Goal: Information Seeking & Learning: Learn about a topic

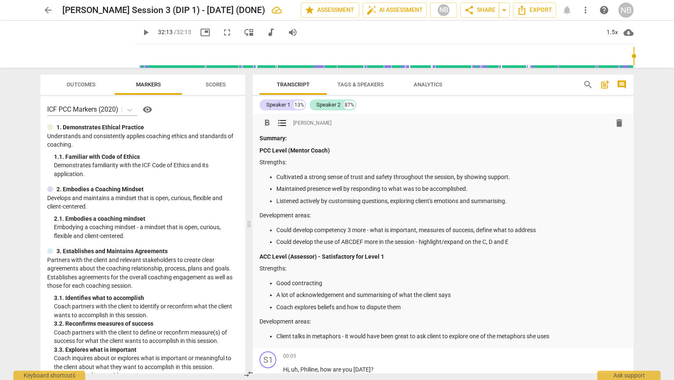
scroll to position [101, 0]
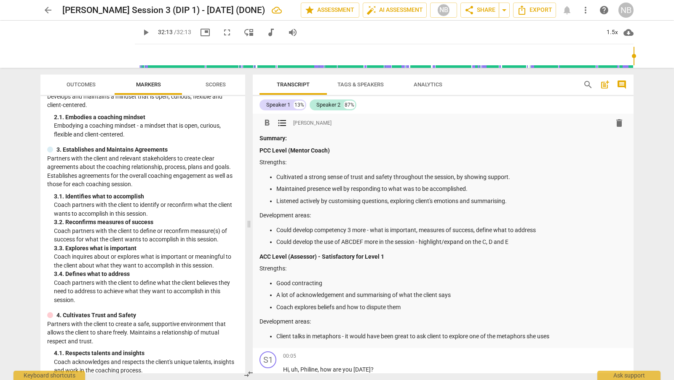
click at [619, 216] on p "Development areas:" at bounding box center [442, 215] width 367 height 9
drag, startPoint x: 629, startPoint y: 123, endPoint x: 629, endPoint y: 129, distance: 5.5
click at [629, 129] on div "format_bold format_list_bulleted [PERSON_NAME] delete Summary: PCC Level (Mento…" at bounding box center [443, 231] width 381 height 234
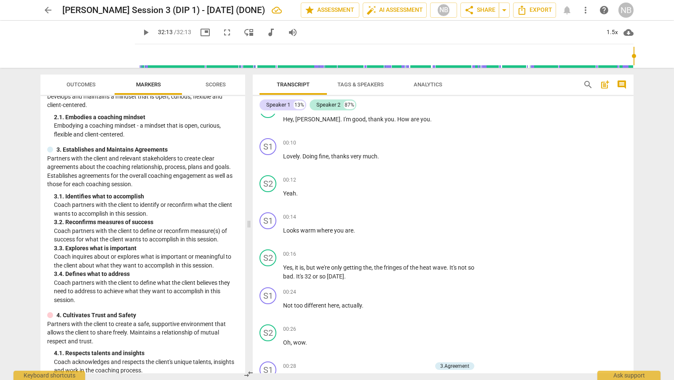
scroll to position [296, 0]
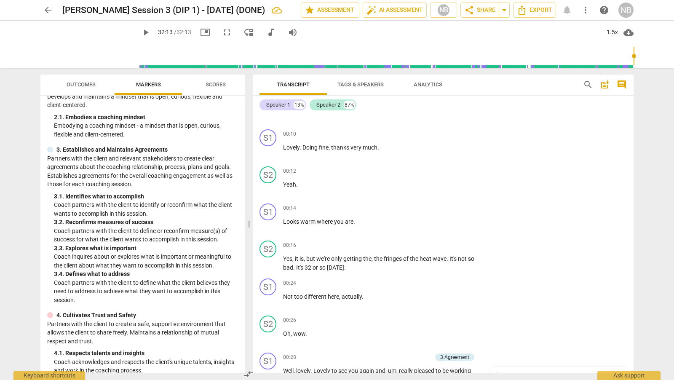
drag, startPoint x: 633, startPoint y: 137, endPoint x: 633, endPoint y: 142, distance: 5.1
click at [633, 142] on div "Transcript Tags & Speakers Analytics search post_add comment Speaker 1 13% Spea…" at bounding box center [444, 224] width 391 height 312
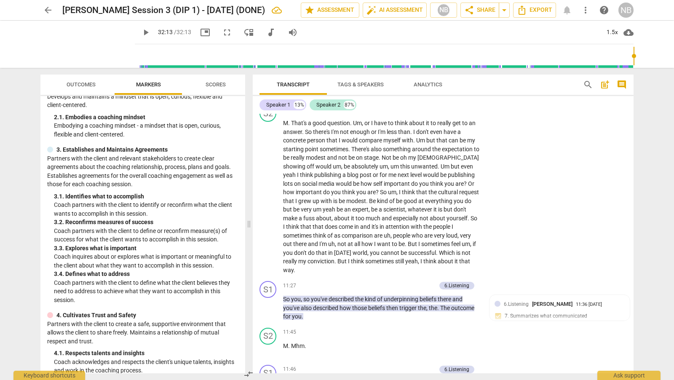
scroll to position [1703, 0]
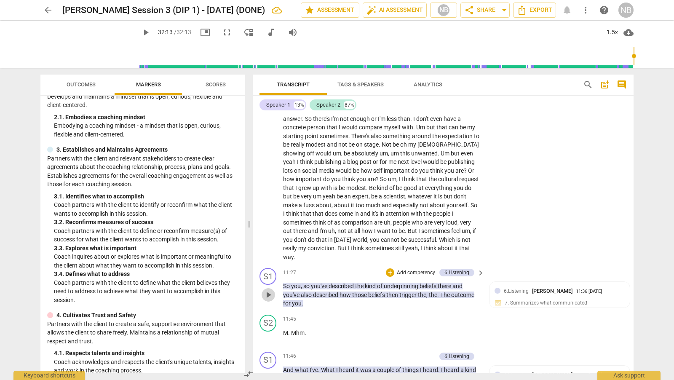
click at [268, 299] on span "play_arrow" at bounding box center [268, 295] width 10 height 10
click at [269, 299] on span "pause" at bounding box center [268, 295] width 10 height 10
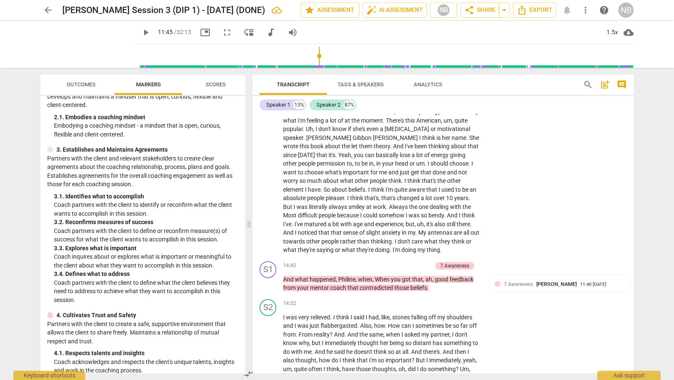
scroll to position [2440, 0]
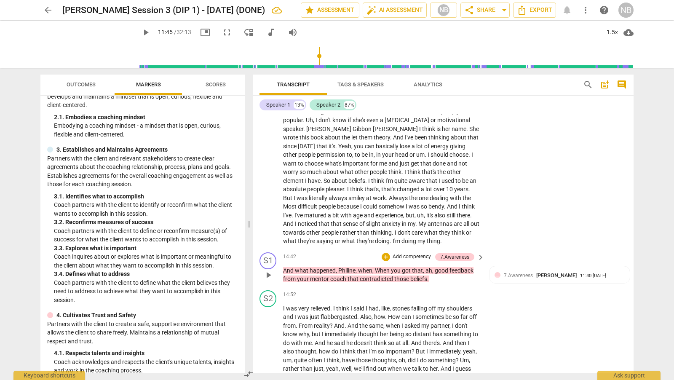
click at [269, 271] on span "play_arrow" at bounding box center [268, 275] width 10 height 10
click at [269, 271] on span "pause" at bounding box center [268, 275] width 10 height 10
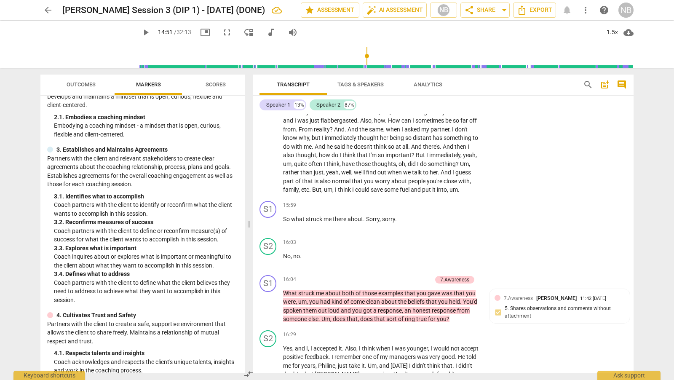
scroll to position [2645, 0]
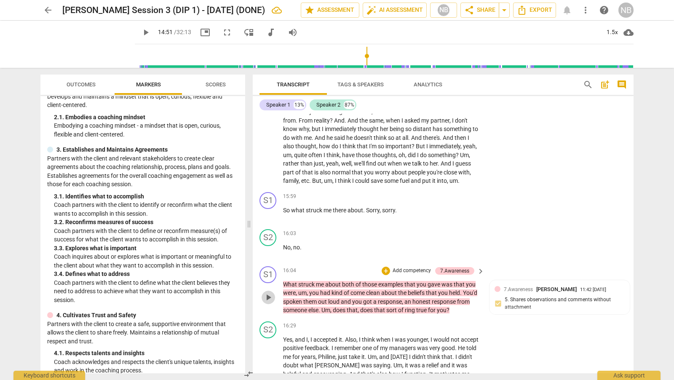
click at [269, 296] on span "play_arrow" at bounding box center [268, 297] width 10 height 10
click at [269, 296] on span "pause" at bounding box center [268, 297] width 10 height 10
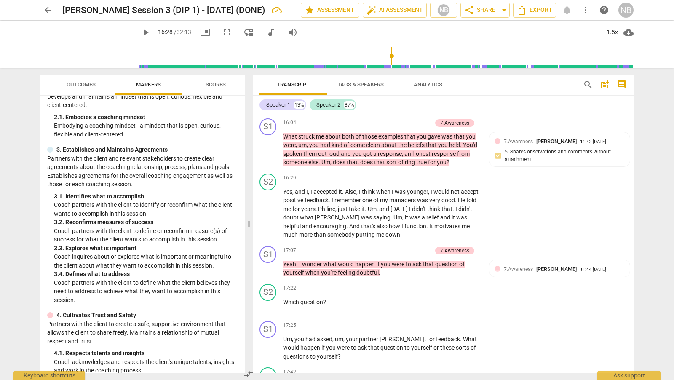
scroll to position [2797, 0]
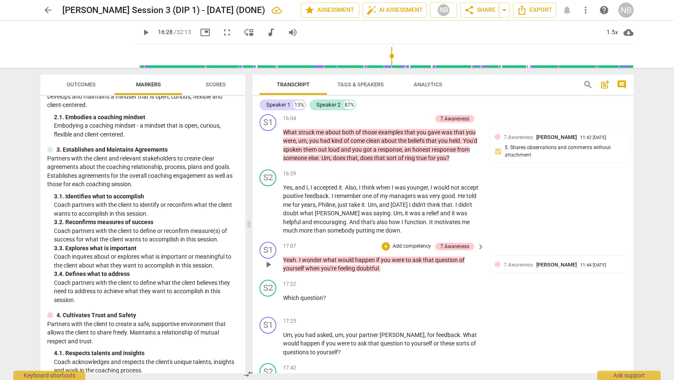
click at [268, 265] on span "play_arrow" at bounding box center [268, 264] width 10 height 10
click at [268, 265] on span "pause" at bounding box center [268, 264] width 10 height 10
click at [266, 343] on span "play_arrow" at bounding box center [268, 343] width 10 height 10
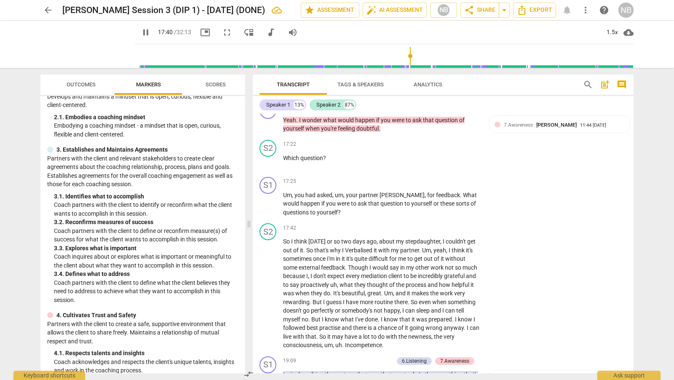
scroll to position [2941, 0]
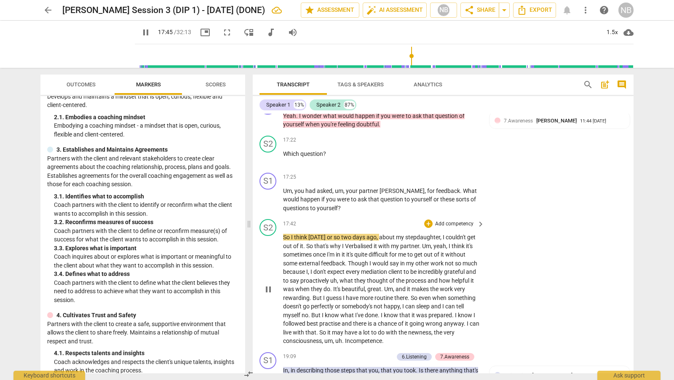
click at [267, 289] on span "pause" at bounding box center [268, 289] width 10 height 10
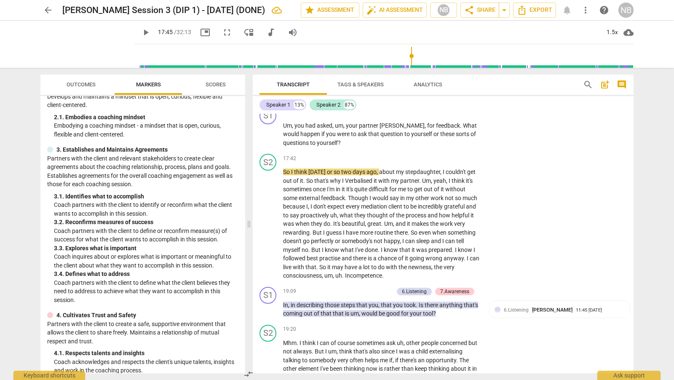
scroll to position [3011, 0]
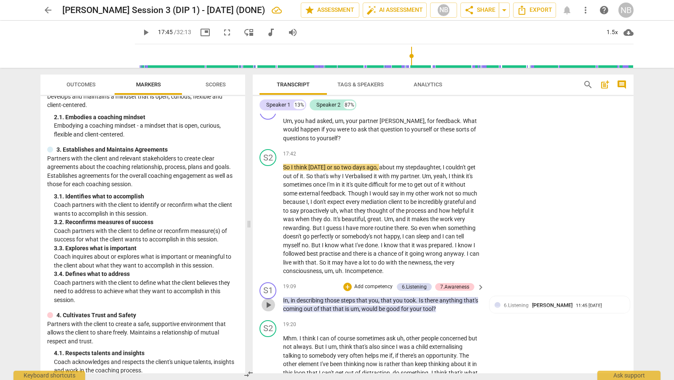
click at [264, 301] on span "play_arrow" at bounding box center [268, 305] width 10 height 10
click at [264, 301] on span "pause" at bounding box center [268, 305] width 10 height 10
drag, startPoint x: 629, startPoint y: 281, endPoint x: 629, endPoint y: 285, distance: 4.6
click at [629, 285] on div "S1 play_arrow pause 19:09 + Add competency 6.Listening 7.Awareness keyboard_arr…" at bounding box center [443, 298] width 381 height 38
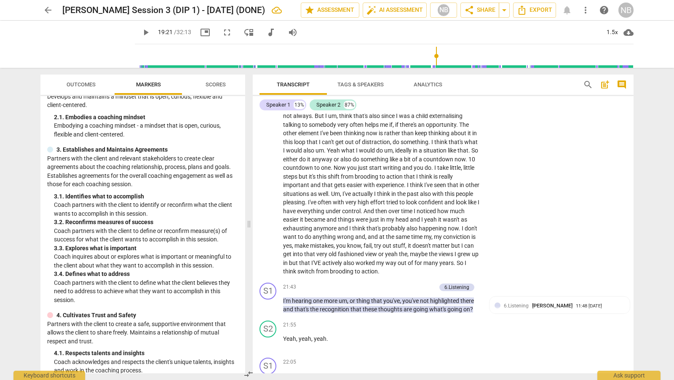
scroll to position [3254, 0]
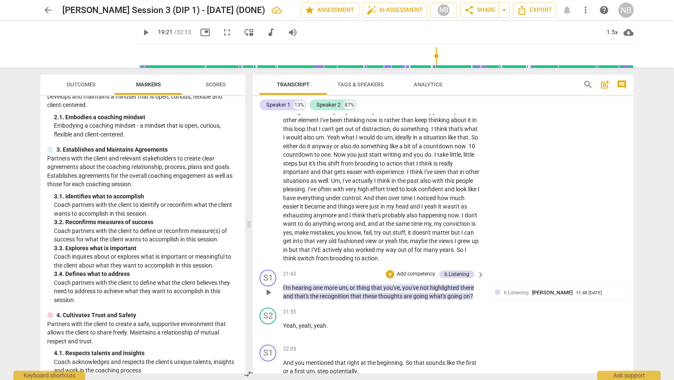
click at [269, 293] on span "play_arrow" at bounding box center [268, 292] width 10 height 10
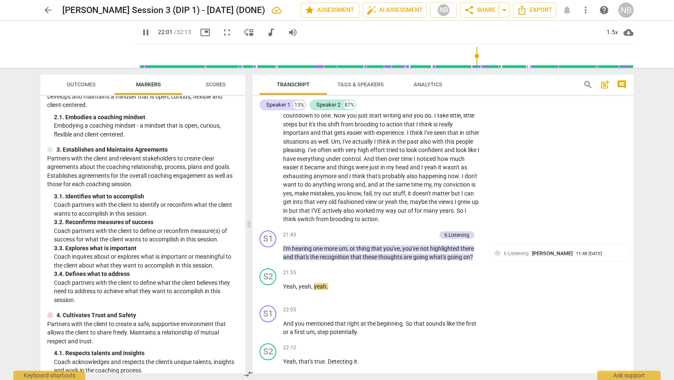
scroll to position [3303, 0]
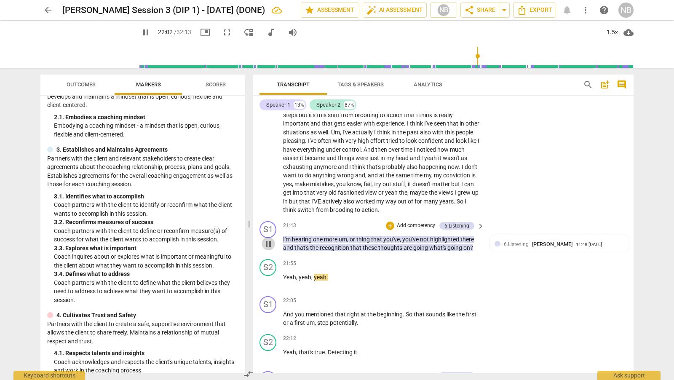
click at [266, 244] on span "pause" at bounding box center [268, 244] width 10 height 10
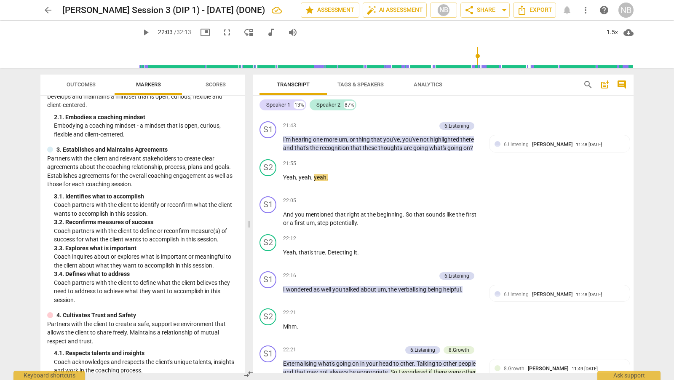
scroll to position [3398, 0]
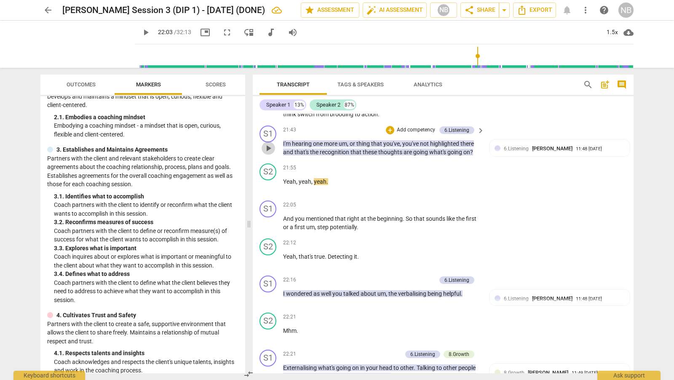
click at [268, 147] on span "play_arrow" at bounding box center [268, 148] width 10 height 10
click at [268, 147] on span "pause" at bounding box center [268, 148] width 10 height 10
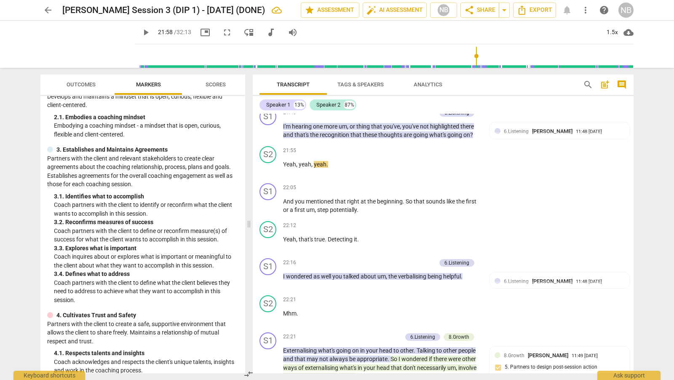
scroll to position [3433, 0]
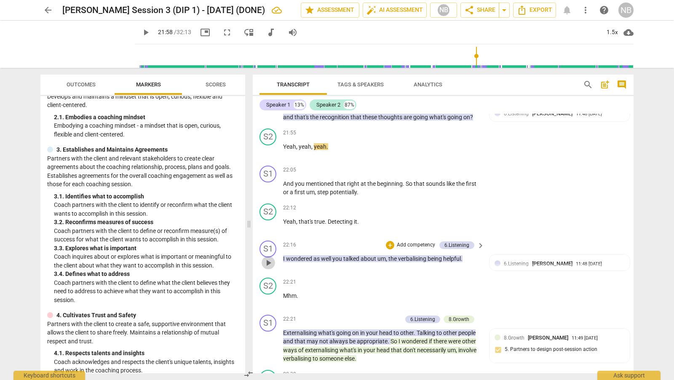
click at [264, 262] on span "play_arrow" at bounding box center [268, 263] width 10 height 10
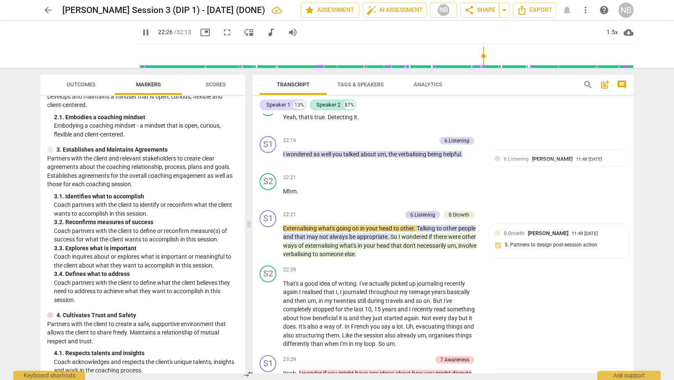
scroll to position [3551, 0]
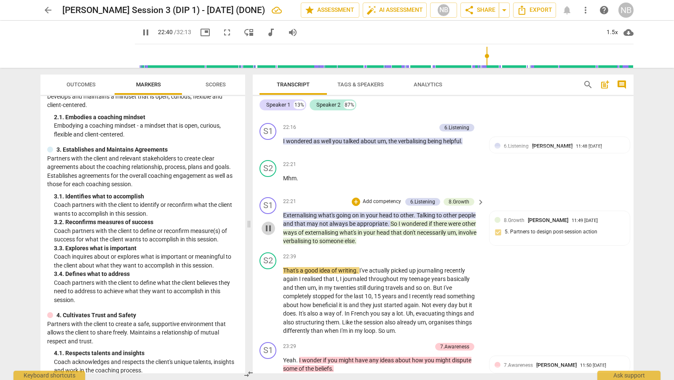
click at [267, 226] on span "pause" at bounding box center [268, 228] width 10 height 10
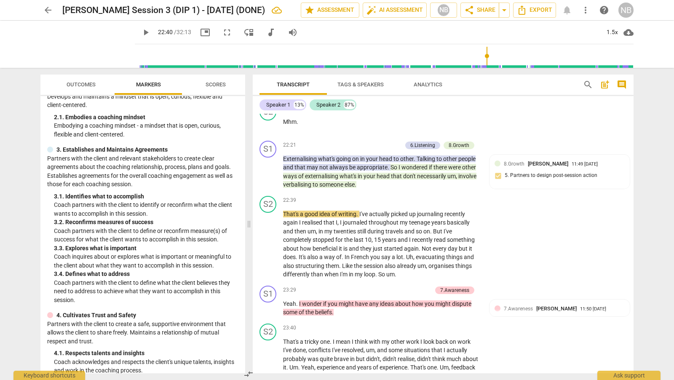
scroll to position [3625, 0]
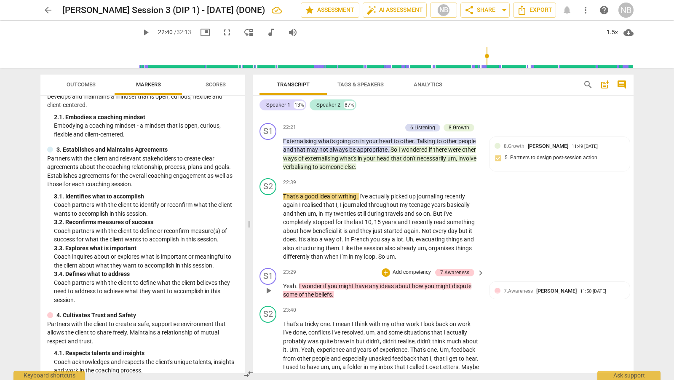
click at [269, 288] on span "play_arrow" at bounding box center [268, 290] width 10 height 10
click at [268, 288] on span "pause" at bounding box center [268, 290] width 10 height 10
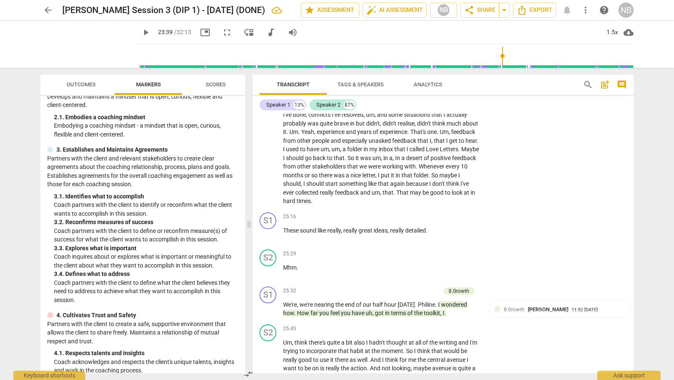
scroll to position [3860, 0]
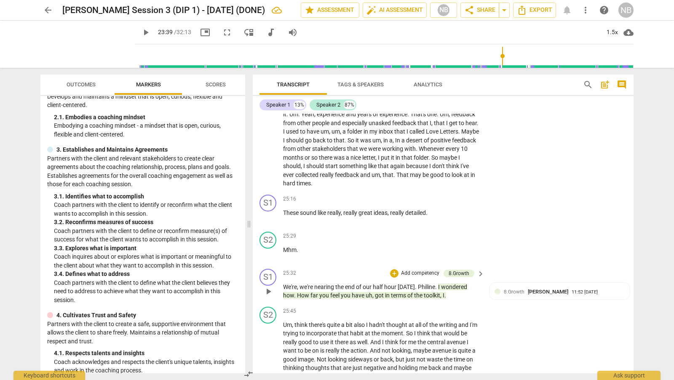
click at [268, 290] on span "play_arrow" at bounding box center [268, 291] width 10 height 10
click at [268, 290] on span "pause" at bounding box center [268, 291] width 10 height 10
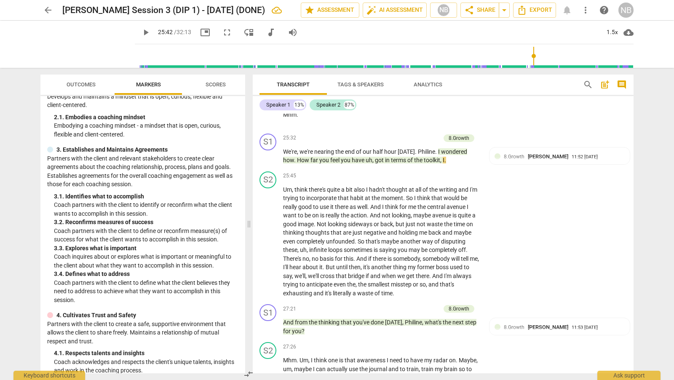
scroll to position [3999, 0]
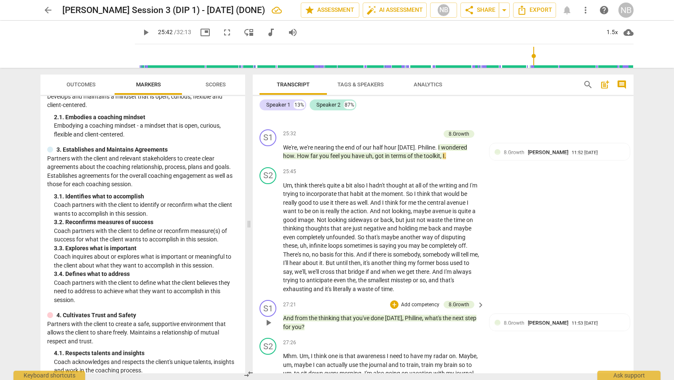
click at [268, 320] on span "play_arrow" at bounding box center [268, 322] width 10 height 10
click at [268, 320] on span "pause" at bounding box center [268, 322] width 10 height 10
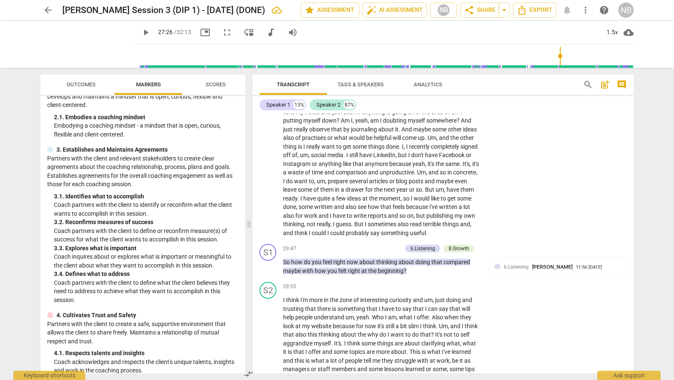
scroll to position [4270, 0]
click at [269, 263] on span "play_arrow" at bounding box center [268, 266] width 10 height 10
click at [269, 263] on span "pause" at bounding box center [268, 266] width 10 height 10
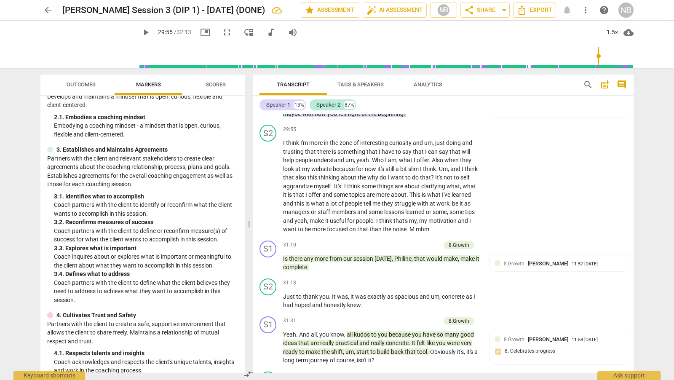
scroll to position [4431, 0]
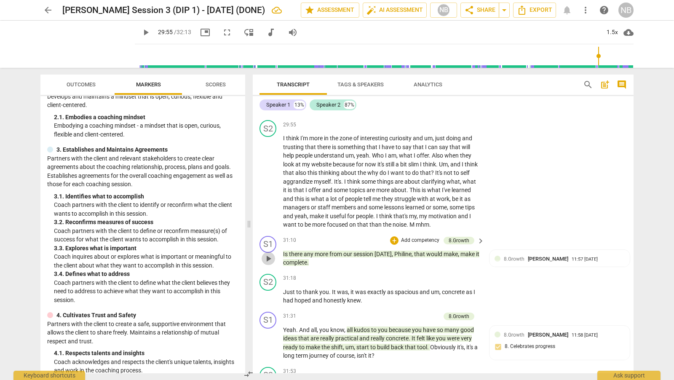
click at [267, 259] on span "play_arrow" at bounding box center [268, 258] width 10 height 10
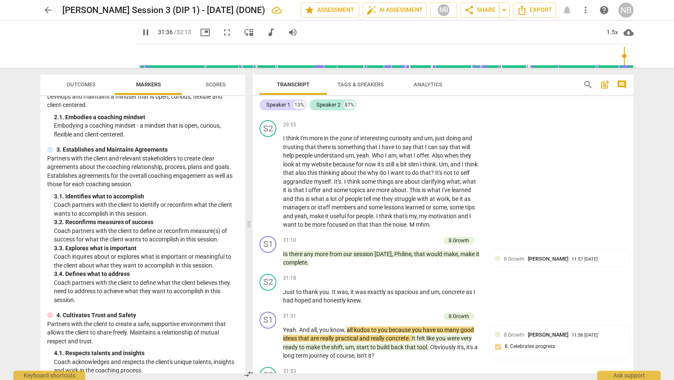
drag, startPoint x: 633, startPoint y: 356, endPoint x: 633, endPoint y: 361, distance: 4.7
click at [633, 361] on div "Transcript Tags & Speakers Analytics search post_add comment Speaker 1 13% Spea…" at bounding box center [444, 224] width 391 height 312
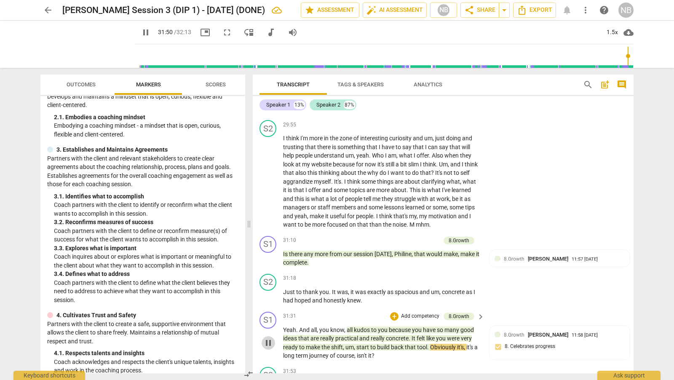
click at [269, 341] on span "pause" at bounding box center [268, 343] width 10 height 10
type input "1911"
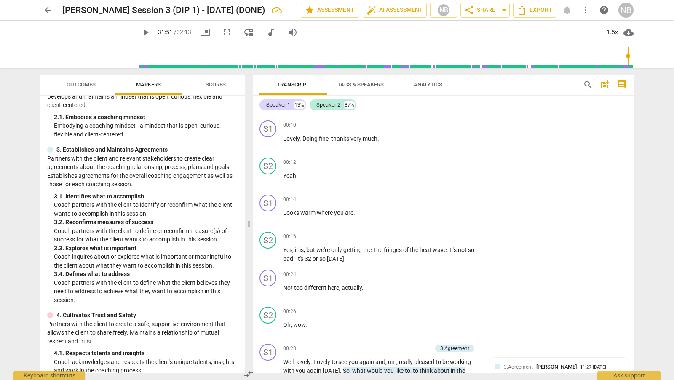
scroll to position [0, 0]
